Goal: Information Seeking & Learning: Learn about a topic

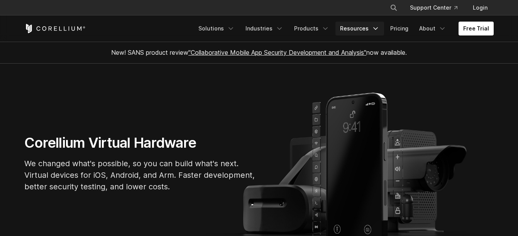
click at [349, 28] on link "Resources" at bounding box center [360, 29] width 49 height 14
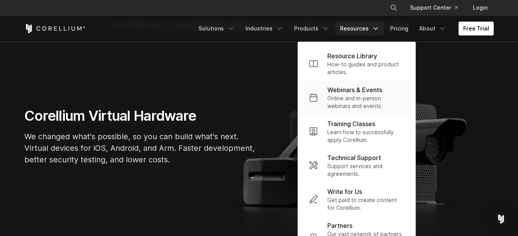
scroll to position [39, 0]
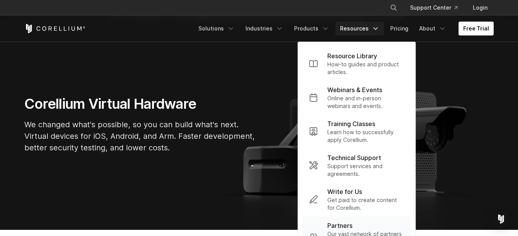
click at [357, 228] on div "Partners" at bounding box center [366, 225] width 77 height 9
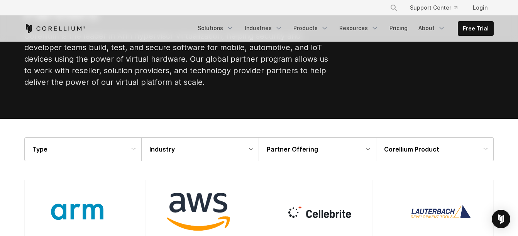
scroll to position [75, 0]
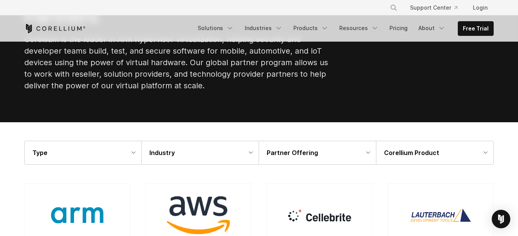
click at [123, 158] on div "Type" at bounding box center [83, 152] width 117 height 23
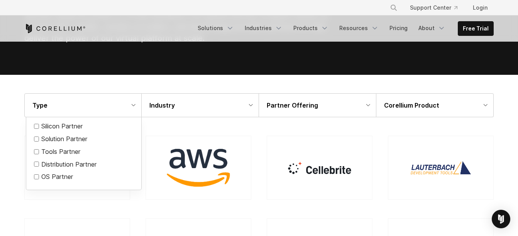
scroll to position [124, 0]
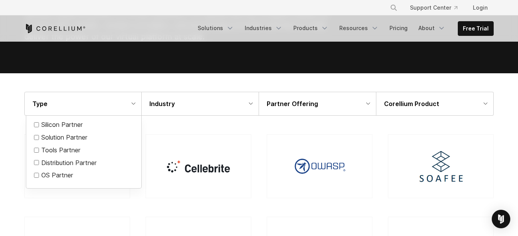
click at [97, 83] on div at bounding box center [259, 118] width 518 height 236
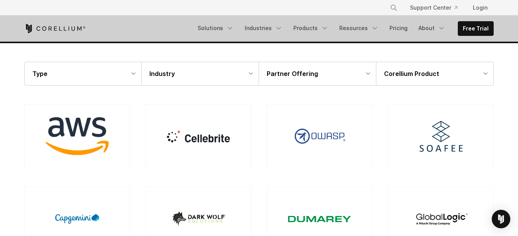
scroll to position [104, 0]
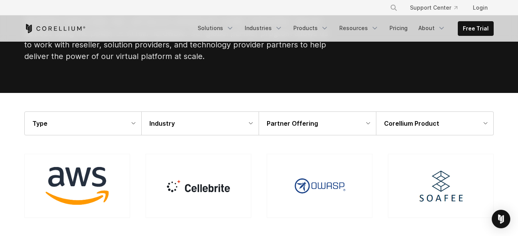
click at [79, 119] on div "Type" at bounding box center [83, 123] width 117 height 23
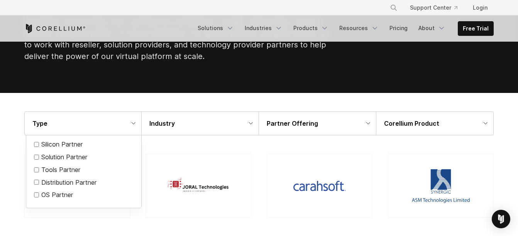
click at [84, 90] on section "Partners Corellium is the leader in Arm hypervisor virtualization, helping secu…" at bounding box center [259, 15] width 518 height 155
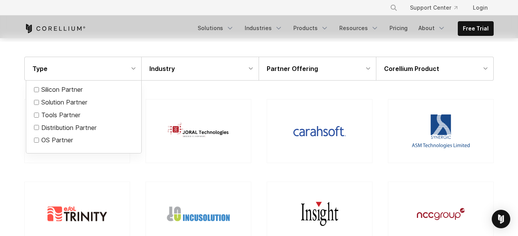
scroll to position [161, 0]
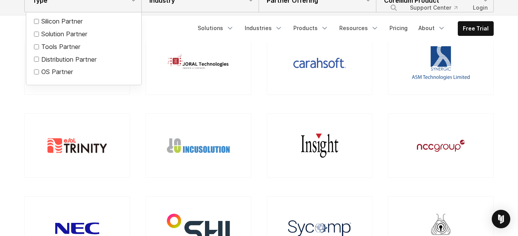
scroll to position [230, 0]
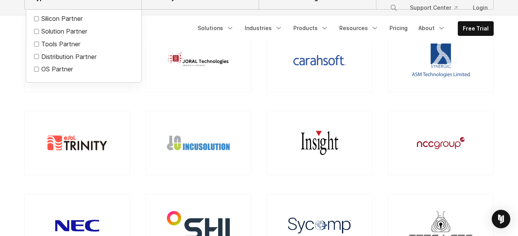
click at [436, 52] on img at bounding box center [441, 60] width 61 height 38
click at [434, 151] on div at bounding box center [441, 143] width 106 height 64
click at [196, 144] on img at bounding box center [198, 143] width 63 height 15
click at [84, 141] on img at bounding box center [77, 143] width 59 height 15
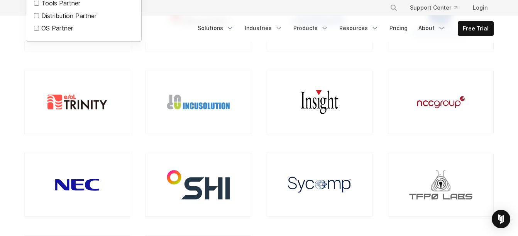
scroll to position [309, 0]
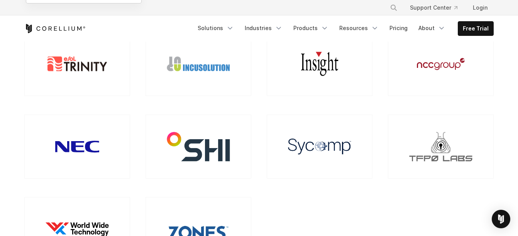
click at [76, 146] on img at bounding box center [77, 147] width 57 height 38
click at [188, 136] on img at bounding box center [198, 146] width 63 height 29
click at [303, 138] on div at bounding box center [320, 147] width 106 height 64
click at [449, 147] on img at bounding box center [441, 146] width 63 height 29
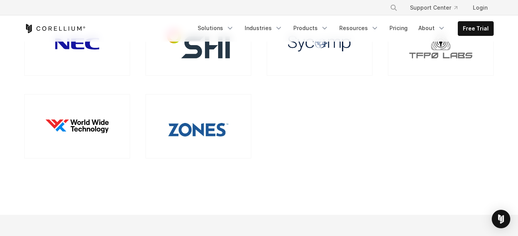
scroll to position [418, 0]
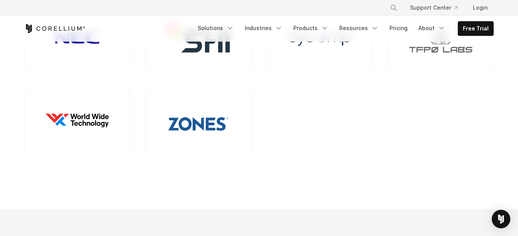
click at [104, 125] on img at bounding box center [77, 120] width 63 height 13
